Goal: Go to known website: Access a specific website the user already knows

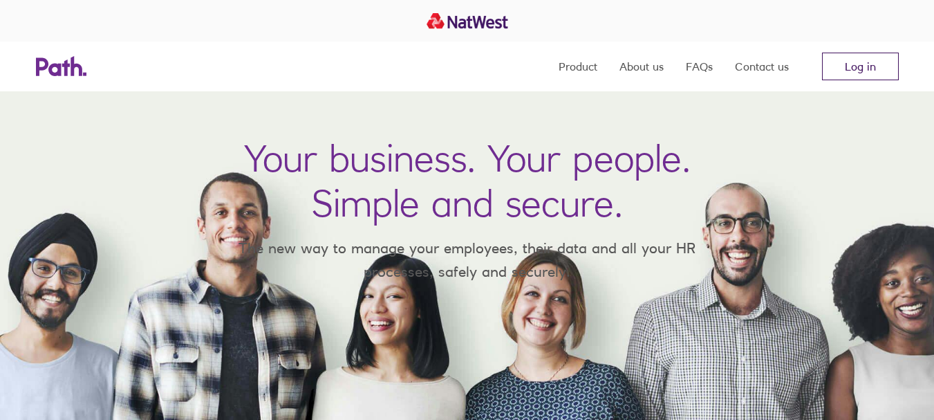
click at [841, 72] on link "Log in" at bounding box center [860, 67] width 77 height 28
